Goal: Task Accomplishment & Management: Complete application form

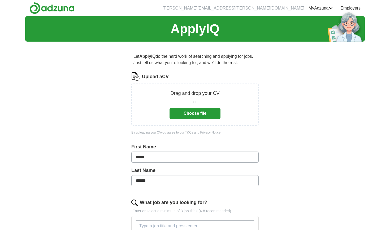
click at [202, 113] on button "Choose file" at bounding box center [195, 113] width 51 height 11
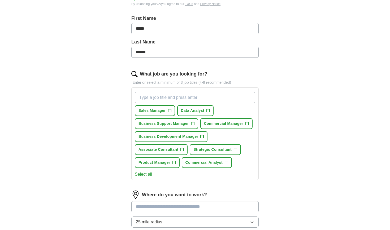
scroll to position [109, 0]
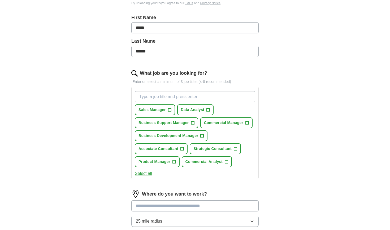
click at [170, 110] on span "+" at bounding box center [169, 110] width 3 height 4
click at [191, 123] on span "+" at bounding box center [192, 123] width 3 height 4
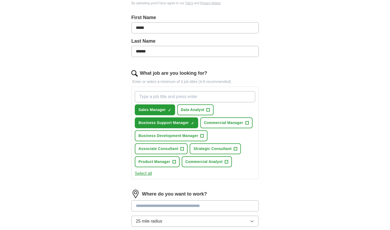
click at [146, 173] on button "Select all" at bounding box center [143, 174] width 17 height 6
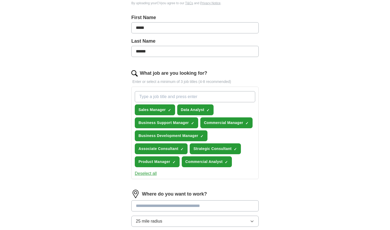
click at [146, 173] on button "Deselect all" at bounding box center [146, 174] width 22 height 6
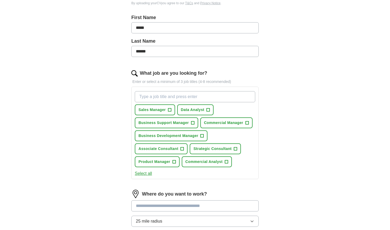
click at [211, 151] on span "Strategic Consultant" at bounding box center [213, 149] width 38 height 6
click at [155, 139] on span "Business Development Manager" at bounding box center [169, 136] width 60 height 6
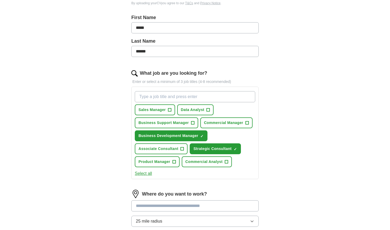
click at [149, 110] on span "Sales Manager" at bounding box center [152, 110] width 27 height 6
click at [217, 127] on button "Commercial Manager +" at bounding box center [226, 123] width 52 height 11
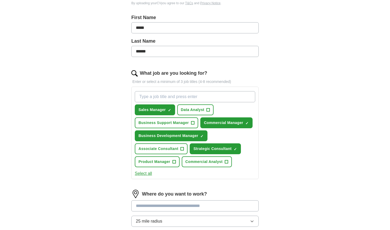
click at [176, 124] on span "Business Support Manager" at bounding box center [164, 123] width 50 height 6
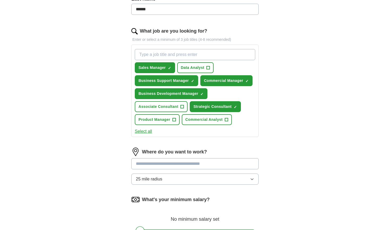
scroll to position [153, 0]
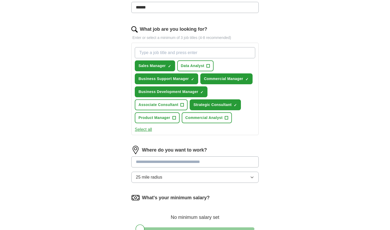
click at [195, 120] on span "Commercial Analyst" at bounding box center [204, 118] width 37 height 6
click at [144, 121] on button "Product Manager +" at bounding box center [157, 118] width 45 height 11
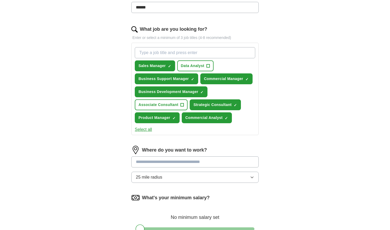
click at [159, 107] on span "Associate Consultant" at bounding box center [159, 105] width 40 height 6
click at [166, 159] on input at bounding box center [194, 162] width 127 height 11
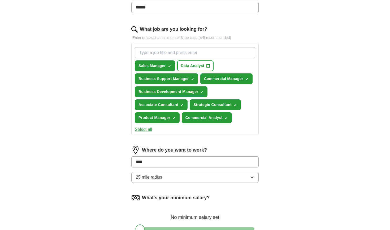
type input "*****"
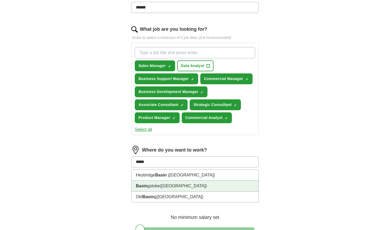
click at [168, 187] on span "([GEOGRAPHIC_DATA])" at bounding box center [183, 186] width 47 height 5
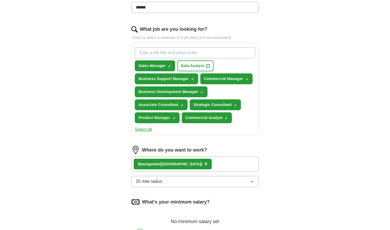
click at [177, 185] on button "25 mile radius" at bounding box center [194, 181] width 127 height 11
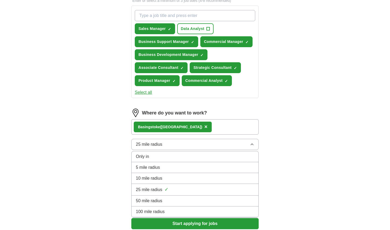
scroll to position [193, 0]
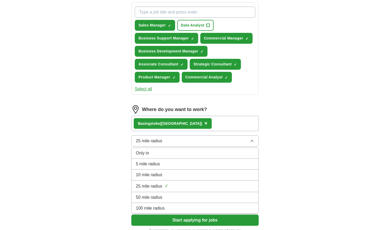
click at [144, 188] on span "25 mile radius" at bounding box center [149, 186] width 27 height 6
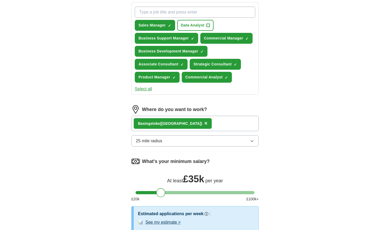
drag, startPoint x: 142, startPoint y: 193, endPoint x: 163, endPoint y: 194, distance: 21.0
click at [163, 194] on div at bounding box center [160, 193] width 9 height 9
drag, startPoint x: 247, startPoint y: 193, endPoint x: 165, endPoint y: 199, distance: 82.8
click at [165, 199] on div "What's your minimum salary? At least £ 38k per year £ 20 k £ 100 k+" at bounding box center [194, 181] width 127 height 49
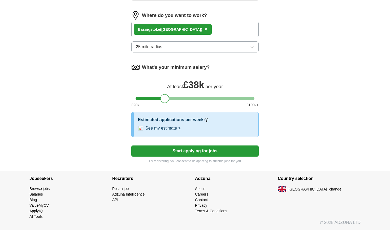
scroll to position [288, 0]
drag, startPoint x: 166, startPoint y: 101, endPoint x: 162, endPoint y: 102, distance: 4.4
click at [162, 102] on div at bounding box center [160, 98] width 9 height 9
click at [172, 128] on button "See my estimate >" at bounding box center [163, 128] width 35 height 6
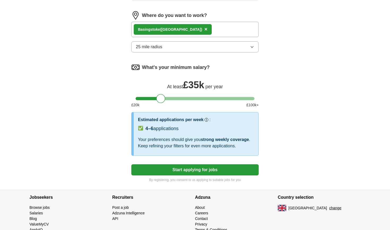
click at [198, 169] on button "Start applying for jobs" at bounding box center [194, 170] width 127 height 11
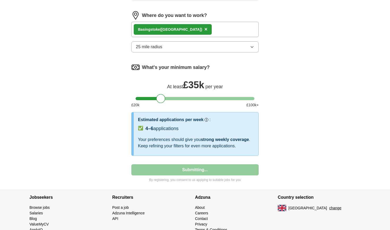
select select "**"
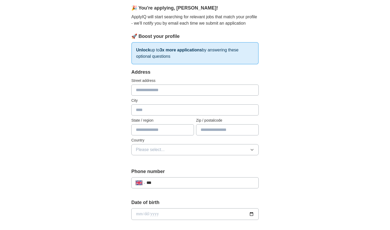
scroll to position [47, 0]
type input "*******"
type input "**********"
type input "*******"
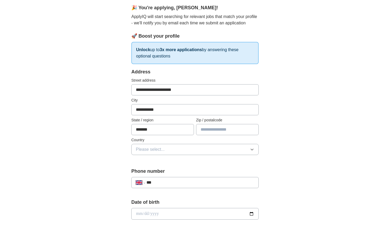
type input "********"
type input "**********"
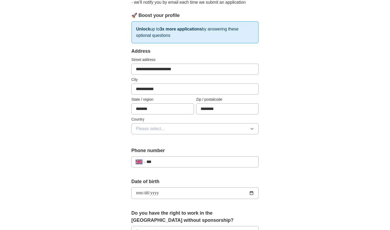
scroll to position [72, 0]
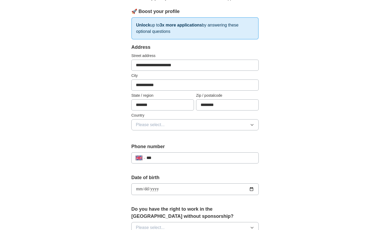
click at [165, 127] on button "Please select..." at bounding box center [194, 124] width 127 height 11
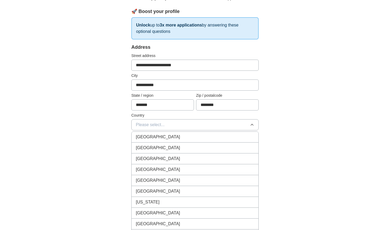
click at [162, 136] on span "[GEOGRAPHIC_DATA]" at bounding box center [158, 137] width 44 height 6
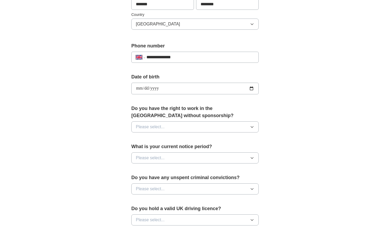
scroll to position [173, 0]
type input "**********"
click at [187, 130] on button "Please select..." at bounding box center [194, 126] width 127 height 11
click at [184, 139] on div "Yes" at bounding box center [195, 139] width 118 height 6
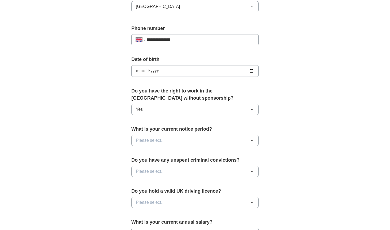
scroll to position [190, 0]
click at [184, 139] on button "Please select..." at bounding box center [194, 140] width 127 height 11
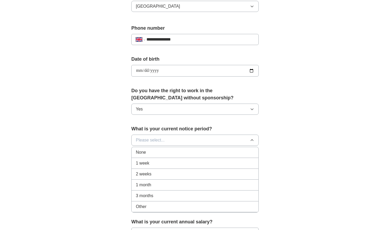
click at [172, 187] on div "1 month" at bounding box center [195, 185] width 118 height 6
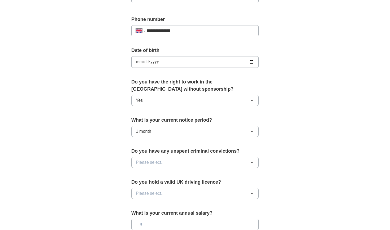
scroll to position [205, 0]
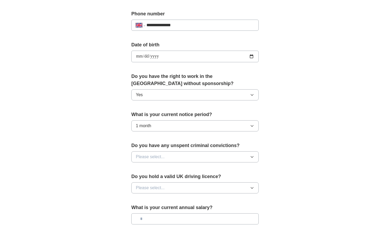
click at [178, 156] on button "Please select..." at bounding box center [194, 157] width 127 height 11
click at [167, 181] on div "No" at bounding box center [195, 180] width 118 height 6
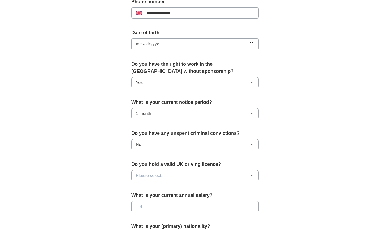
scroll to position [217, 0]
click at [167, 181] on button "Please select..." at bounding box center [194, 175] width 127 height 11
click at [165, 190] on div "Yes" at bounding box center [195, 188] width 118 height 6
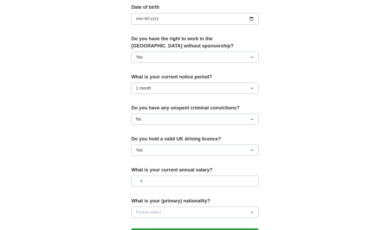
scroll to position [243, 0]
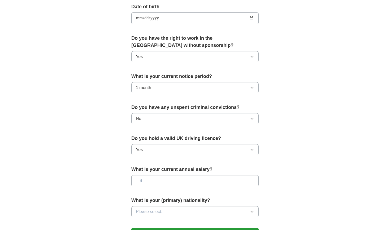
click at [165, 186] on input "text" at bounding box center [194, 181] width 127 height 11
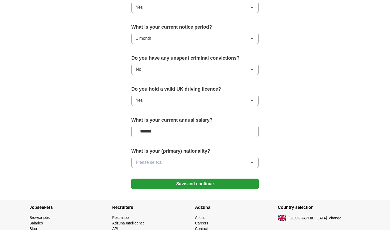
scroll to position [293, 0]
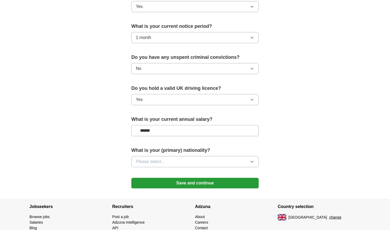
type input "*******"
click at [187, 160] on button "Please select..." at bounding box center [194, 161] width 127 height 11
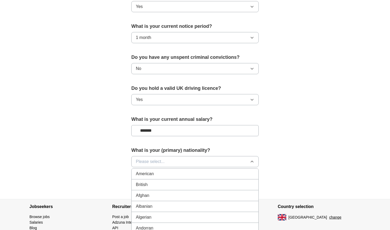
click at [178, 183] on div "British" at bounding box center [195, 185] width 118 height 6
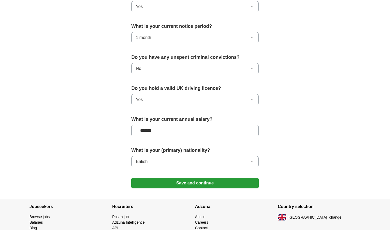
click at [178, 183] on button "Save and continue" at bounding box center [194, 183] width 127 height 11
